Goal: Use online tool/utility: Utilize a website feature to perform a specific function

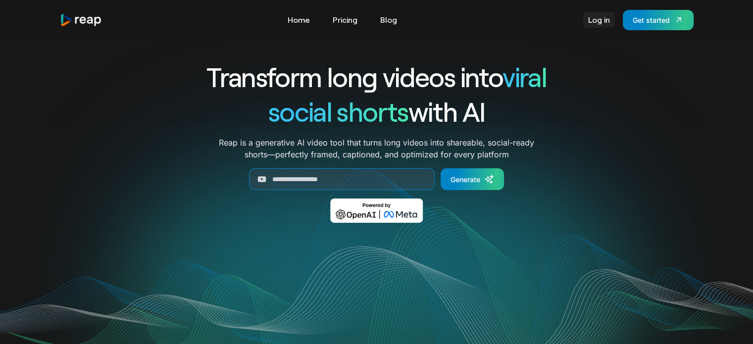
click at [592, 18] on link "Log in" at bounding box center [599, 20] width 32 height 16
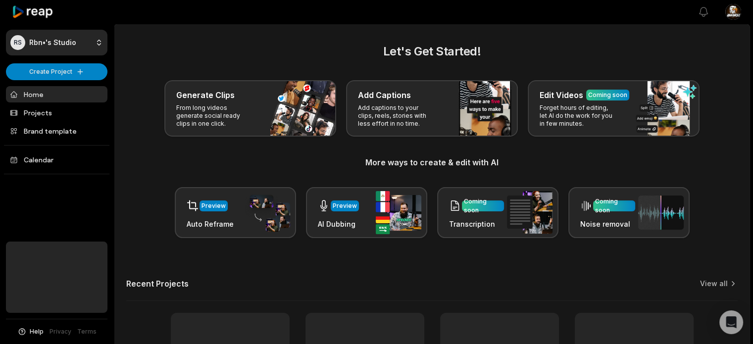
click at [402, 298] on div "Recent Projects View all" at bounding box center [431, 290] width 611 height 22
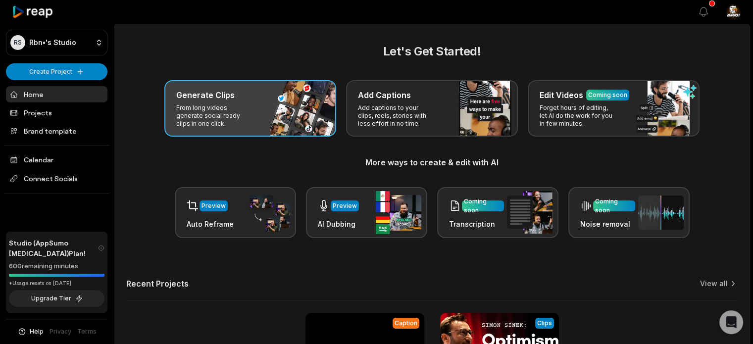
click at [247, 110] on p "From long videos generate social ready clips in one click." at bounding box center [214, 116] width 77 height 24
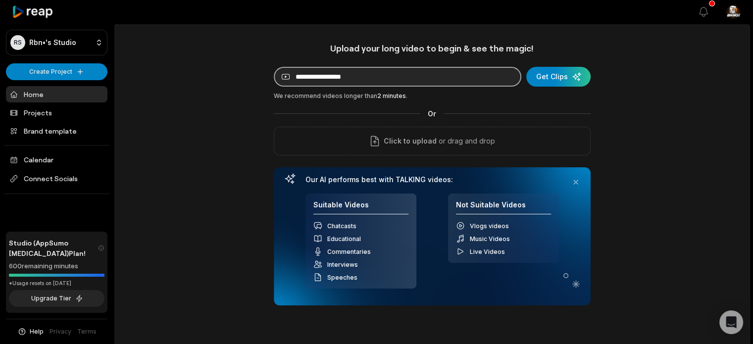
click at [372, 77] on input at bounding box center [397, 77] width 247 height 20
paste input "**********"
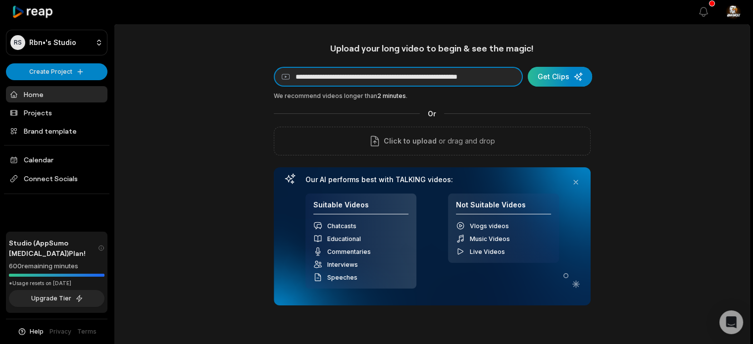
type input "**********"
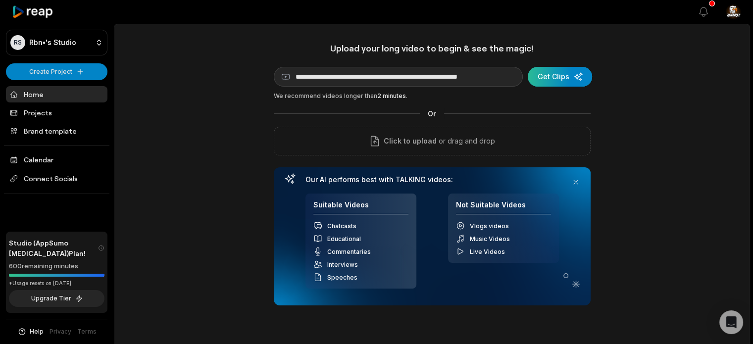
click at [552, 76] on div "submit" at bounding box center [559, 77] width 64 height 20
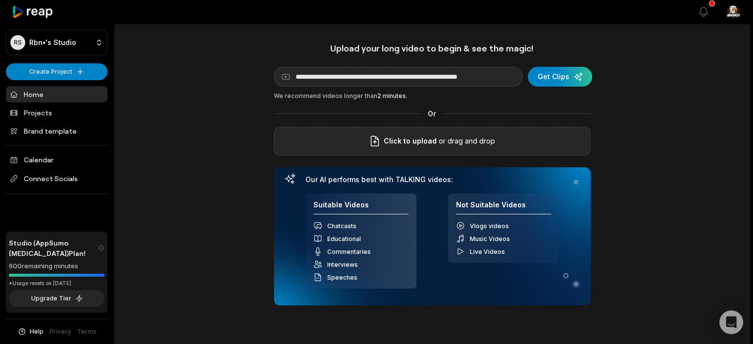
click at [458, 143] on p "or drag and drop" at bounding box center [465, 141] width 58 height 12
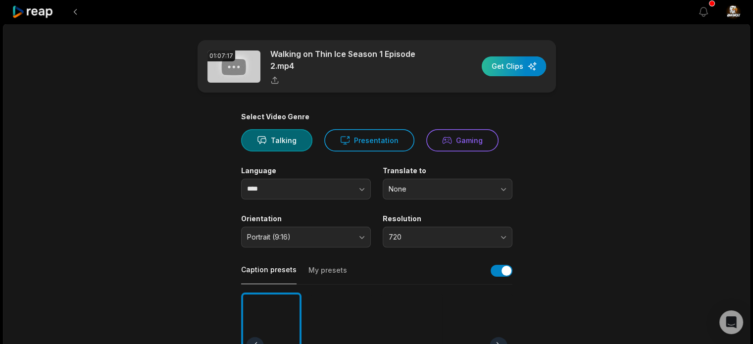
click at [512, 67] on div "button" at bounding box center [513, 66] width 64 height 20
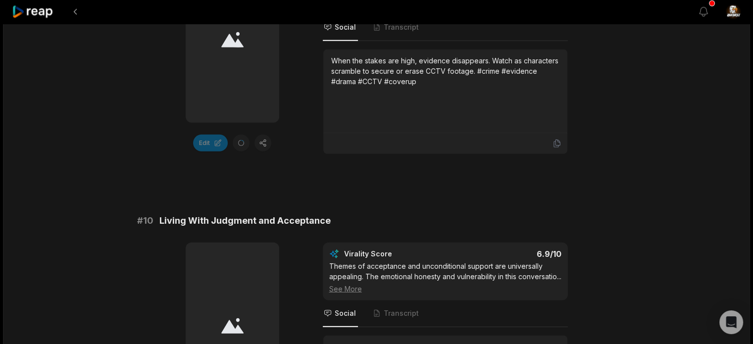
scroll to position [2470, 0]
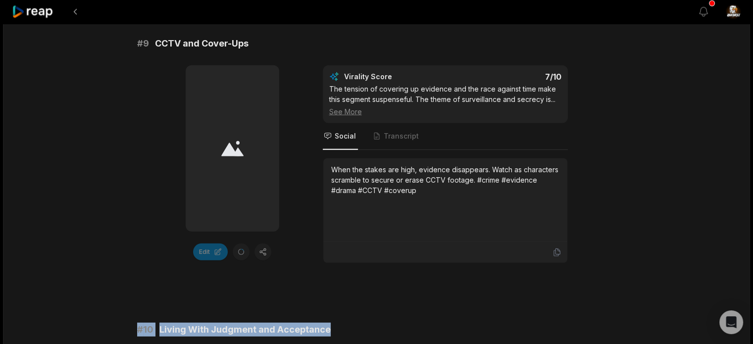
drag, startPoint x: 751, startPoint y: 292, endPoint x: 760, endPoint y: 264, distance: 29.0
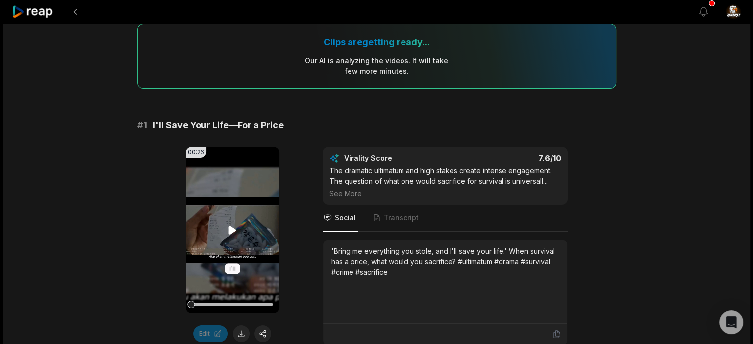
scroll to position [99, 0]
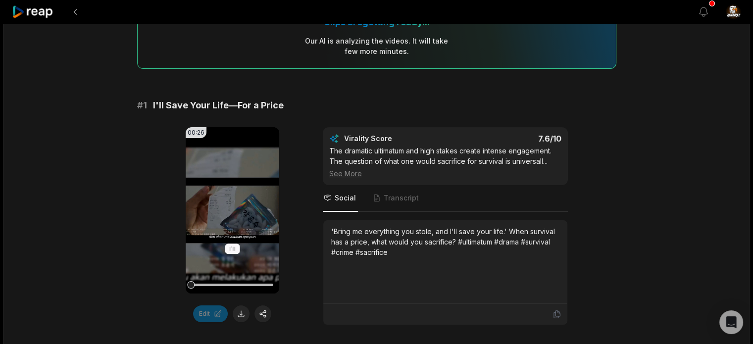
click at [232, 213] on icon at bounding box center [232, 210] width 12 height 12
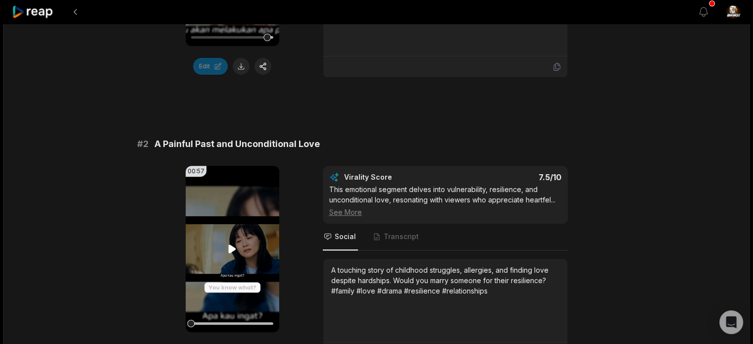
scroll to position [396, 0]
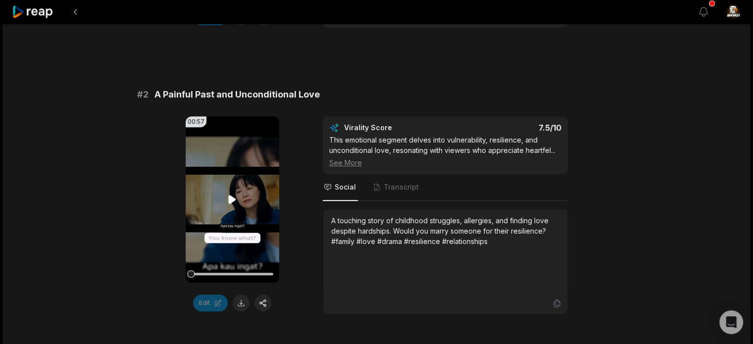
click at [235, 198] on icon at bounding box center [232, 199] width 7 height 8
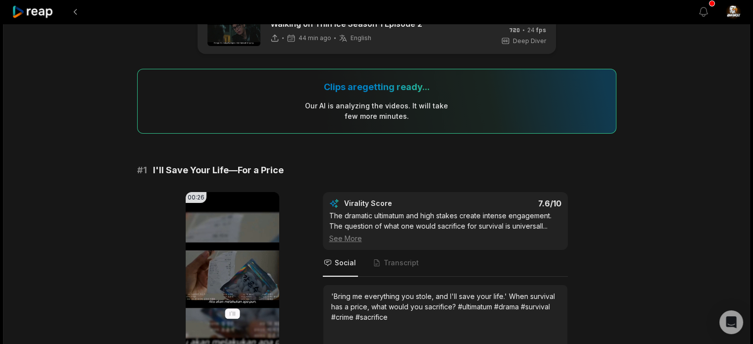
scroll to position [0, 0]
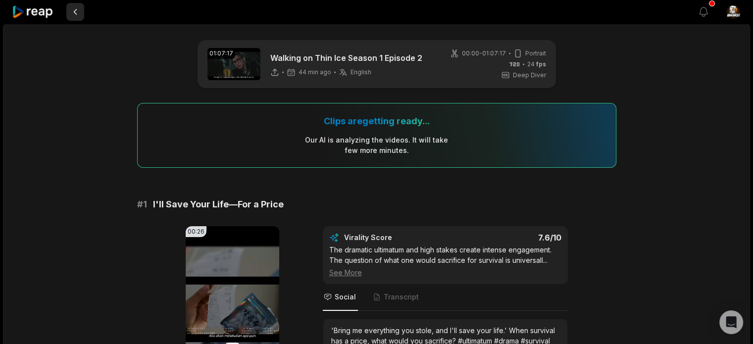
click at [80, 5] on button at bounding box center [75, 12] width 18 height 18
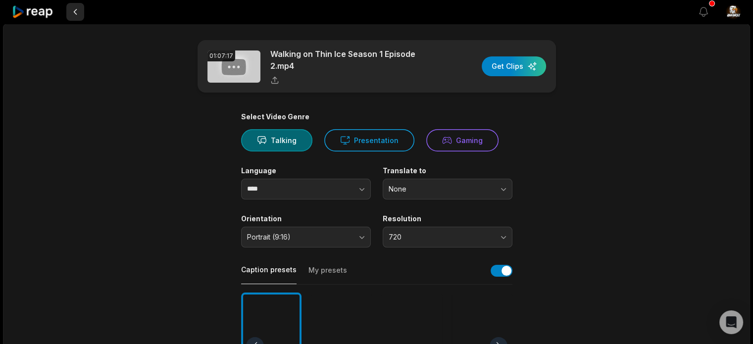
click at [76, 11] on button at bounding box center [75, 12] width 18 height 18
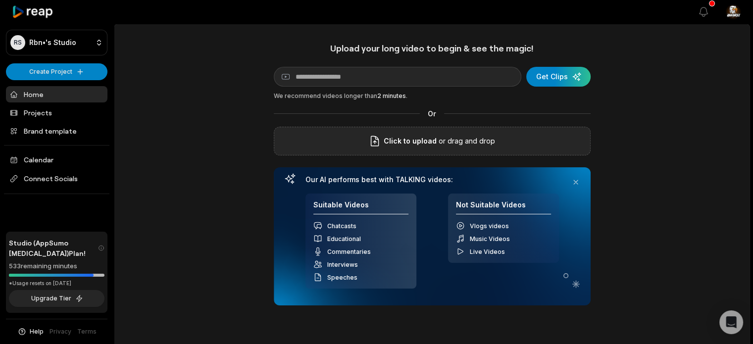
click at [443, 138] on p "or drag and drop" at bounding box center [465, 141] width 58 height 12
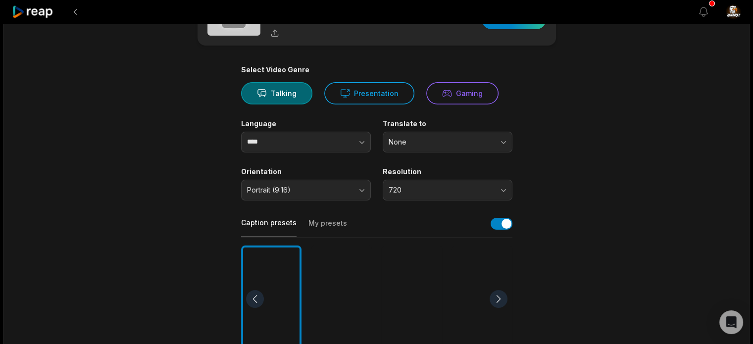
scroll to position [99, 0]
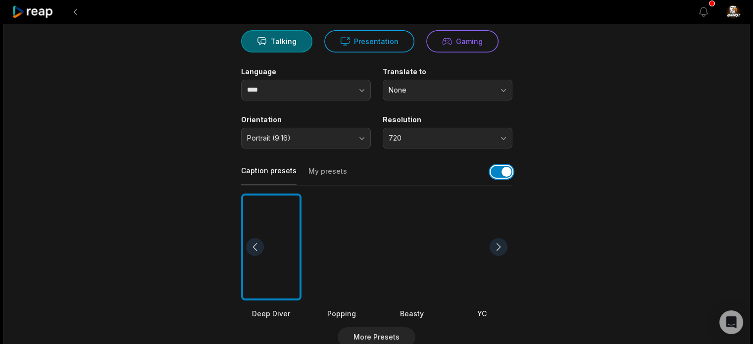
click at [491, 166] on button "button" at bounding box center [501, 172] width 22 height 12
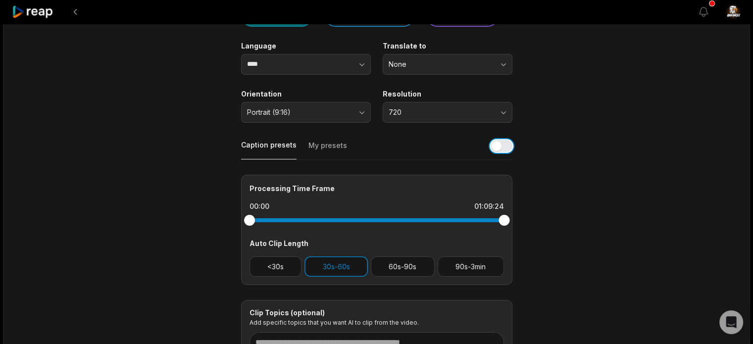
scroll to position [148, 0]
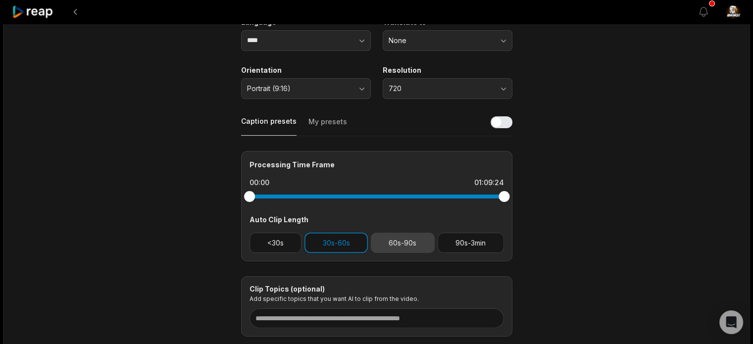
click at [419, 239] on button "60s-90s" at bounding box center [403, 243] width 64 height 20
click at [356, 236] on button "30s-60s" at bounding box center [335, 243] width 63 height 20
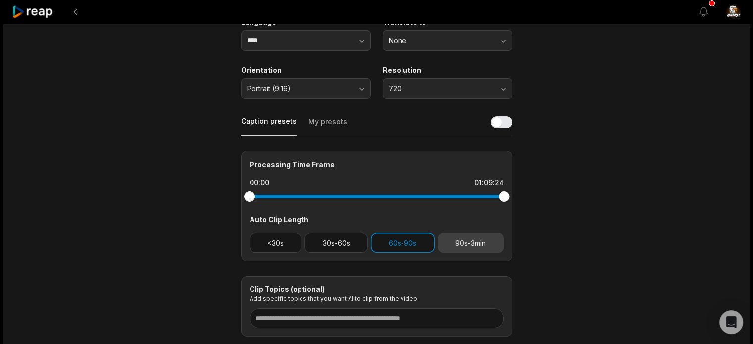
click at [458, 238] on button "90s-3min" at bounding box center [470, 243] width 66 height 20
click at [407, 245] on button "60s-90s" at bounding box center [403, 243] width 64 height 20
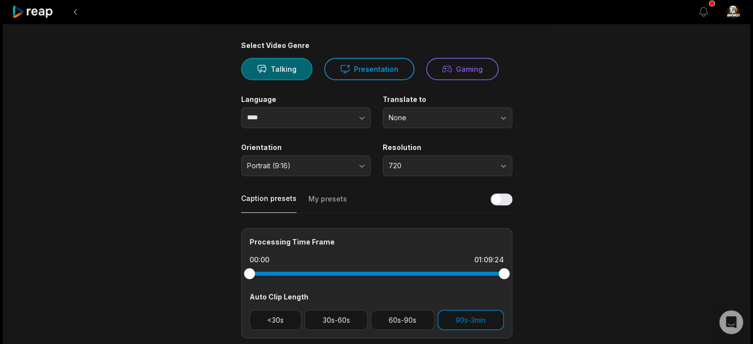
scroll to position [0, 0]
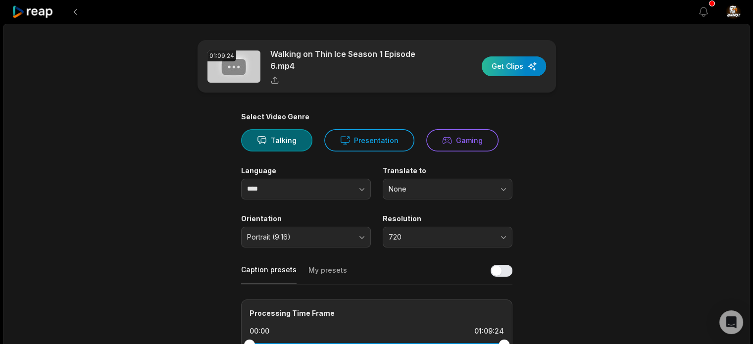
click at [525, 61] on div "button" at bounding box center [513, 66] width 64 height 20
